Goal: Use online tool/utility: Utilize a website feature to perform a specific function

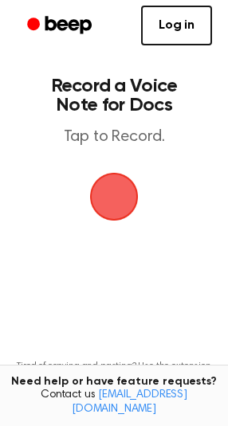
click at [97, 201] on span "button" at bounding box center [113, 196] width 59 height 59
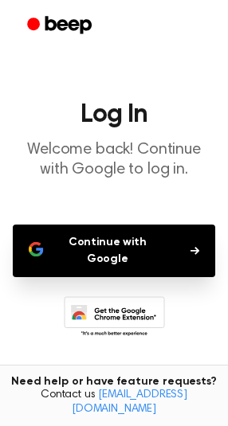
click at [120, 244] on button "Continue with Google" at bounding box center [114, 250] width 202 height 53
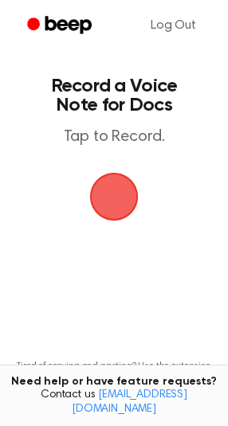
click at [106, 201] on span "button" at bounding box center [114, 197] width 64 height 64
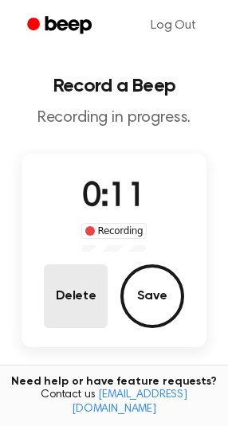
click at [73, 298] on button "Delete" at bounding box center [76, 296] width 64 height 64
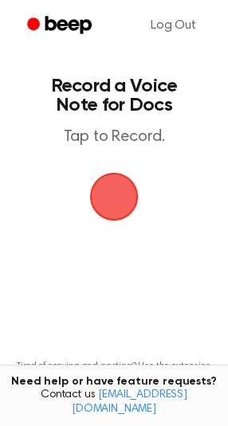
click at [107, 204] on span "button" at bounding box center [113, 196] width 59 height 59
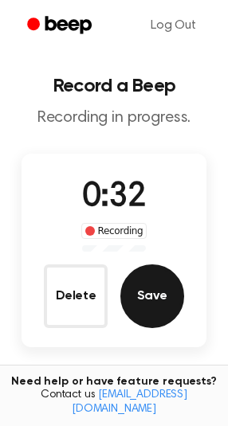
click at [157, 296] on button "Save" at bounding box center [152, 296] width 64 height 64
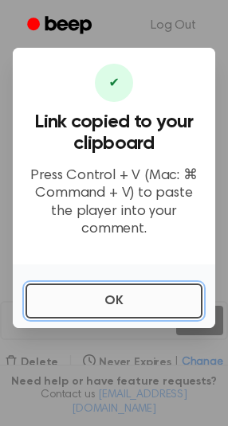
click at [122, 296] on button "OK" at bounding box center [113, 300] width 177 height 35
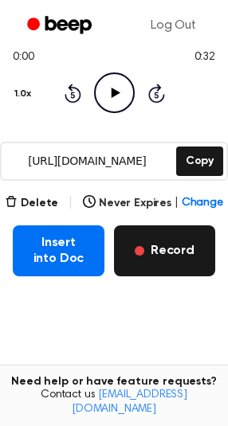
scroll to position [80, 0]
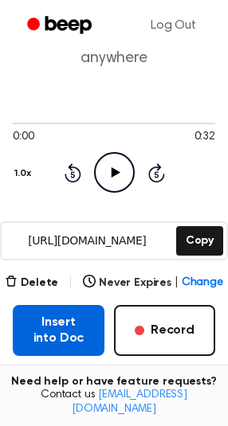
click at [75, 321] on button "Insert into Doc" at bounding box center [58, 330] width 91 height 51
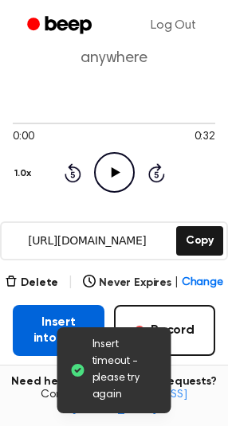
click at [34, 332] on button "Insert into Doc" at bounding box center [58, 330] width 91 height 51
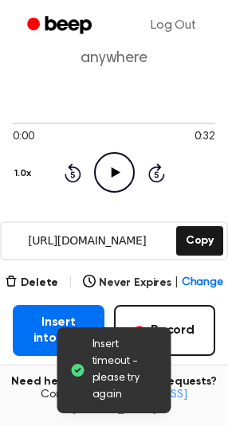
click at [133, 379] on span "Insert timeout - please try again" at bounding box center [125, 370] width 66 height 67
click at [43, 286] on button "Delete" at bounding box center [31, 282] width 53 height 17
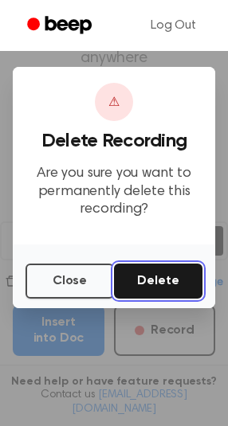
click at [142, 282] on button "Delete" at bounding box center [158, 280] width 88 height 35
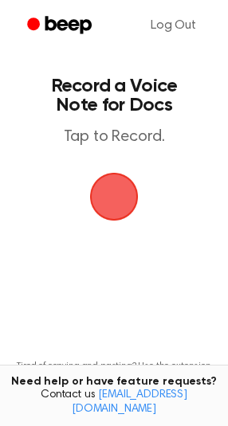
click at [108, 210] on span "button" at bounding box center [113, 196] width 89 height 89
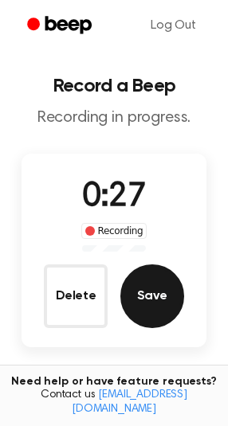
click at [146, 311] on button "Save" at bounding box center [152, 296] width 64 height 64
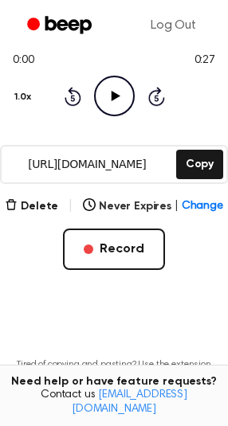
scroll to position [184, 0]
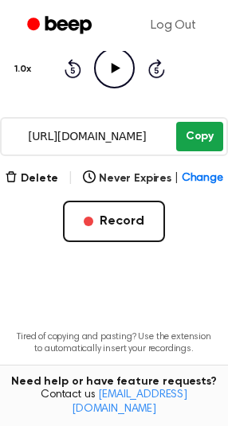
click at [204, 137] on button "Copy" at bounding box center [199, 136] width 47 height 29
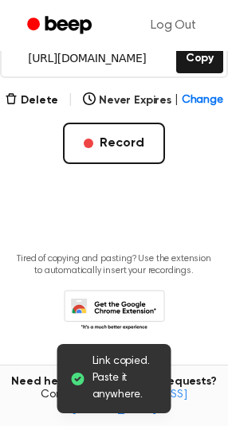
scroll to position [263, 0]
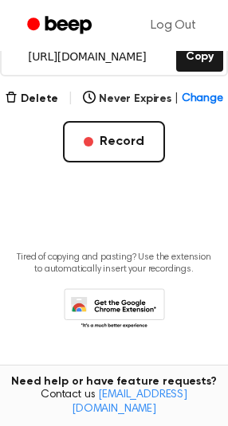
click at [88, 299] on icon at bounding box center [114, 310] width 101 height 44
click at [147, 232] on main "Your Recording is Ready Copy the link and paste it anywhere 0:00 0:27 Your brow…" at bounding box center [114, 57] width 228 height 640
click at [148, 232] on main "Your Recording is Ready Copy the link and paste it anywhere 0:00 0:27 Your brow…" at bounding box center [114, 57] width 228 height 640
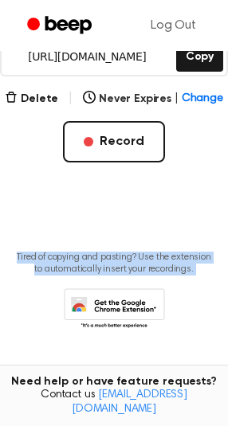
click at [148, 232] on main "Your Recording is Ready Copy the link and paste it anywhere 0:00 0:27 Your brow…" at bounding box center [114, 57] width 228 height 640
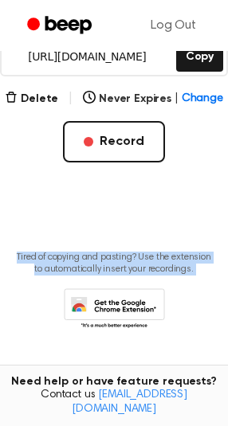
click at [148, 232] on main "Your Recording is Ready Copy the link and paste it anywhere 0:00 0:27 Your brow…" at bounding box center [114, 57] width 228 height 640
click at [147, 232] on main "Your Recording is Ready Copy the link and paste it anywhere 0:00 0:27 Your brow…" at bounding box center [114, 57] width 228 height 640
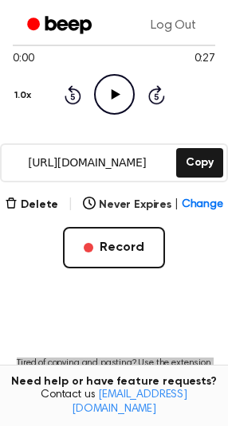
scroll to position [0, 0]
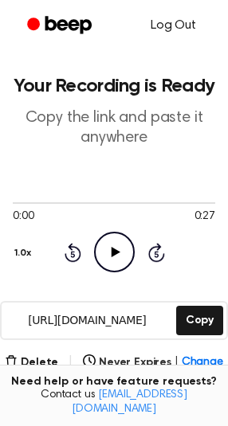
click at [177, 26] on link "Log Out" at bounding box center [172, 25] width 77 height 38
